Goal: Ask a question

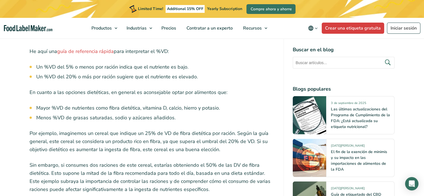
scroll to position [1401, 0]
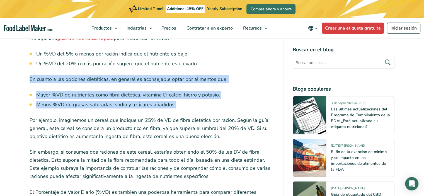
drag, startPoint x: 187, startPoint y: 81, endPoint x: 30, endPoint y: 55, distance: 159.6
copy div "En cuanto a las opciones dietéticas, en general es aconsejable optar por alimen…"
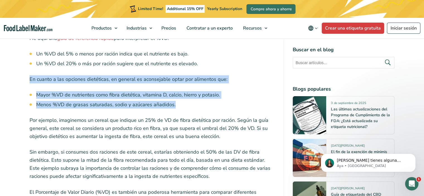
scroll to position [0, 0]
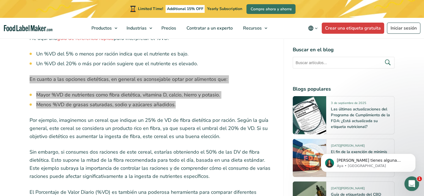
click at [410, 184] on icon "Abrir Intercom Messenger" at bounding box center [411, 183] width 4 height 4
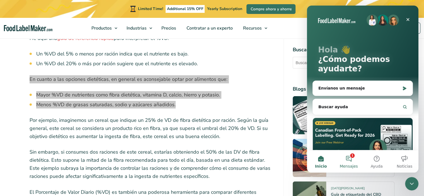
click at [351, 156] on button "1 Mensajes" at bounding box center [349, 161] width 28 height 22
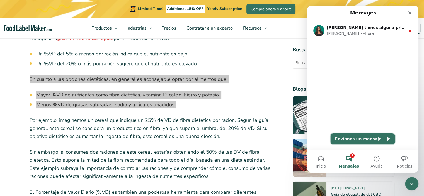
click at [361, 137] on button "Envíanos un mensaje" at bounding box center [363, 138] width 64 height 11
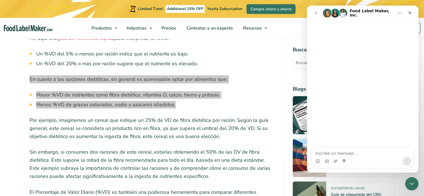
type textarea "b"
type textarea "Buen dia"
type textarea "necest"
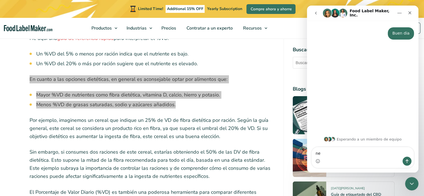
type textarea "n"
type textarea "r"
click at [412, 16] on div "Cerrar" at bounding box center [410, 13] width 10 height 10
